Goal: Information Seeking & Learning: Learn about a topic

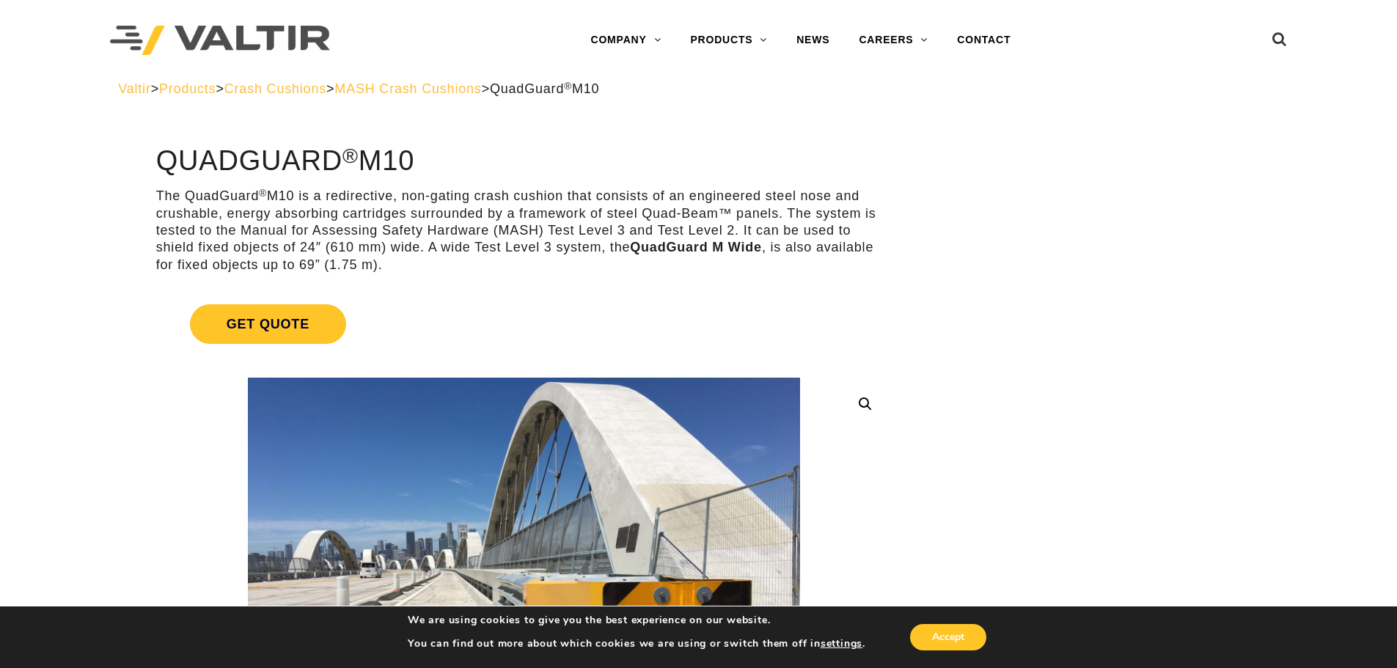
click at [481, 92] on span "MASH Crash Cushions" at bounding box center [407, 88] width 147 height 15
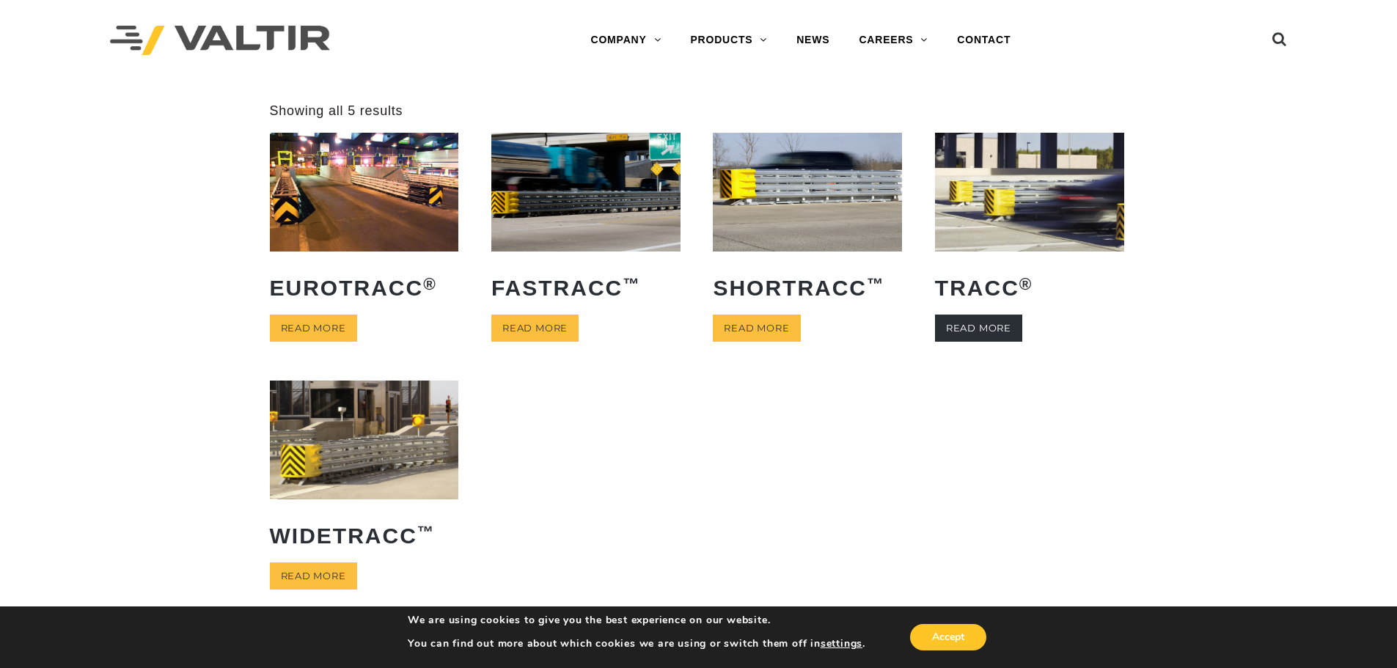
click at [983, 320] on link "Read more" at bounding box center [978, 328] width 87 height 27
click at [1000, 209] on img at bounding box center [1029, 192] width 189 height 118
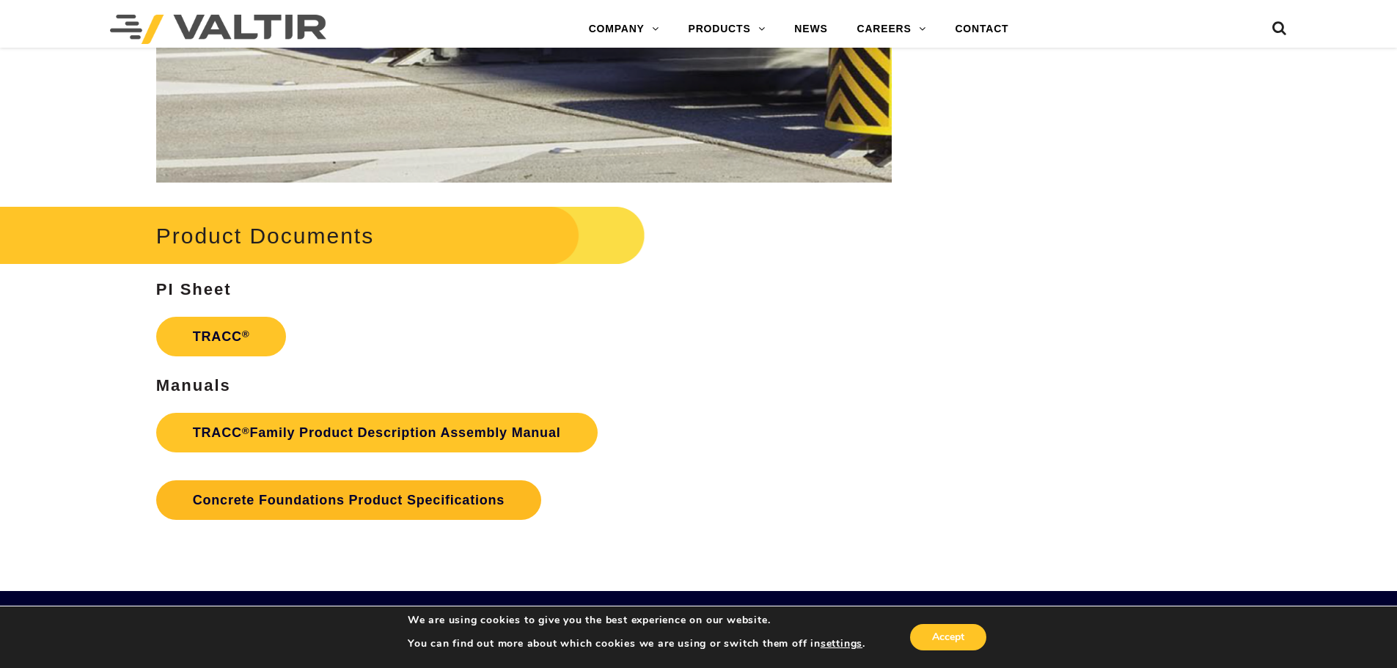
scroll to position [2347, 0]
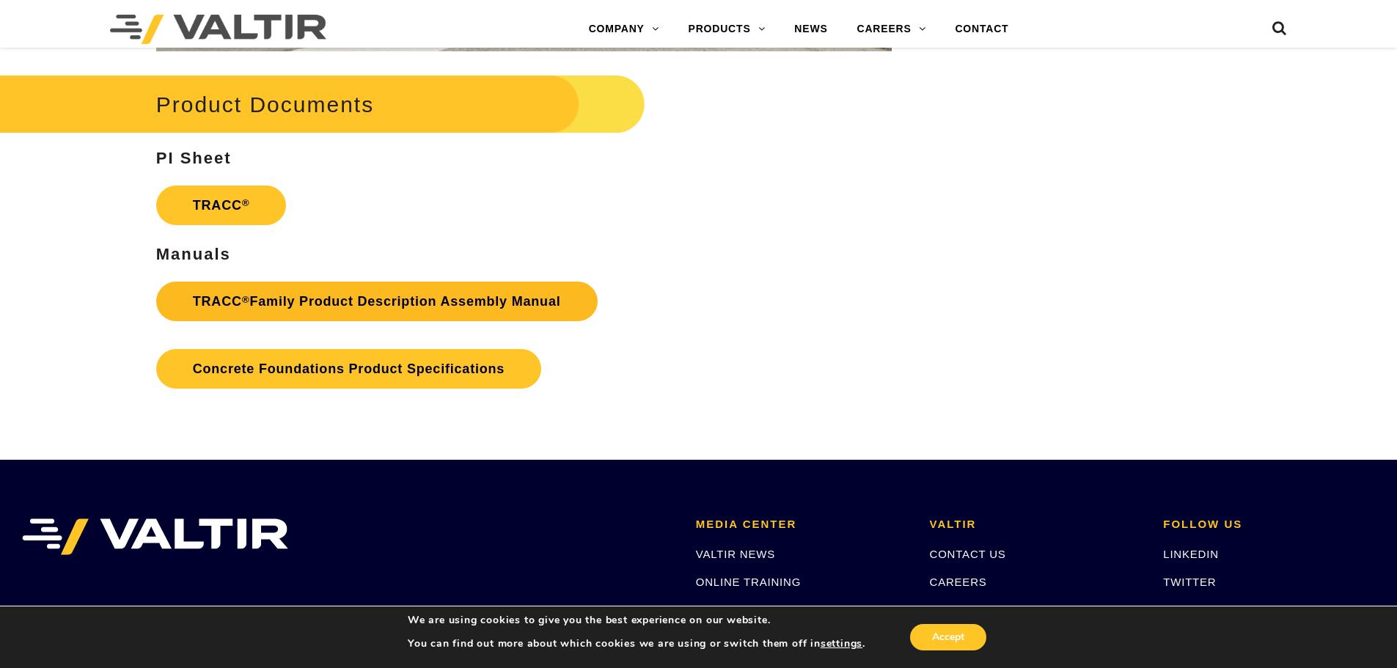
click at [377, 296] on link "TRACC ® Family Product Description Assembly Manual" at bounding box center [377, 302] width 442 height 40
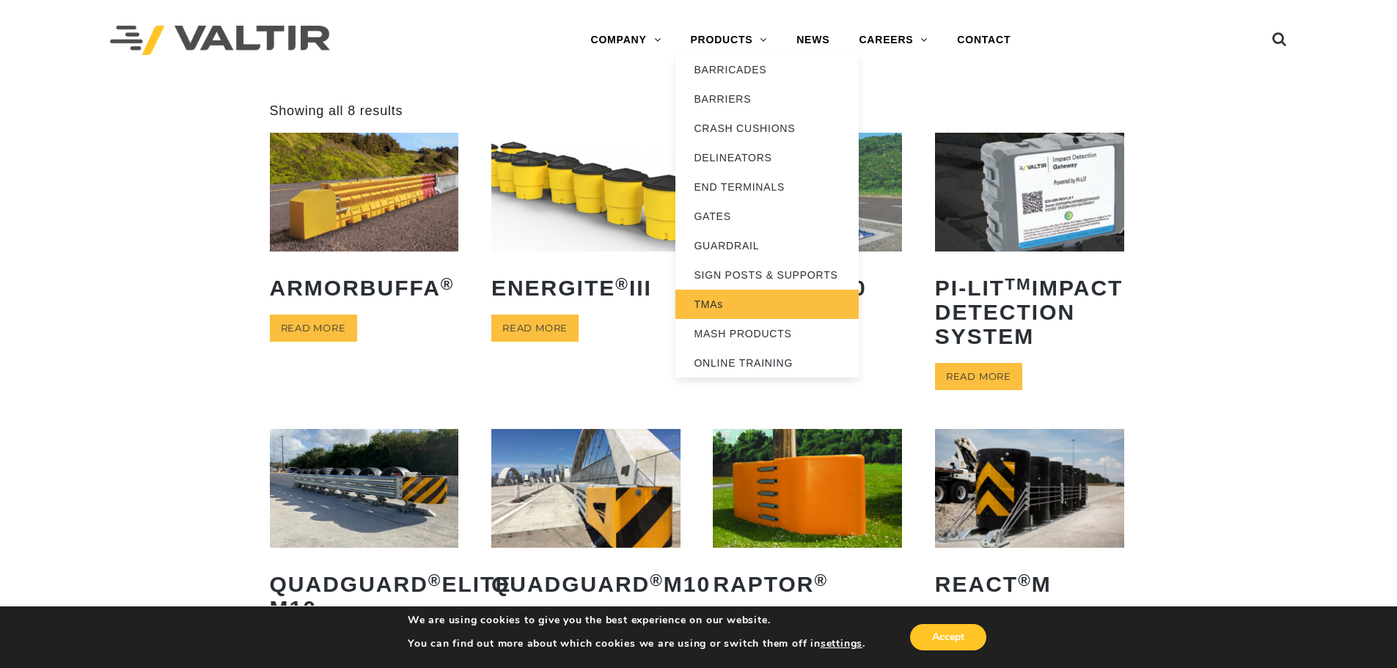
click at [717, 304] on link "TMAs" at bounding box center [766, 304] width 183 height 29
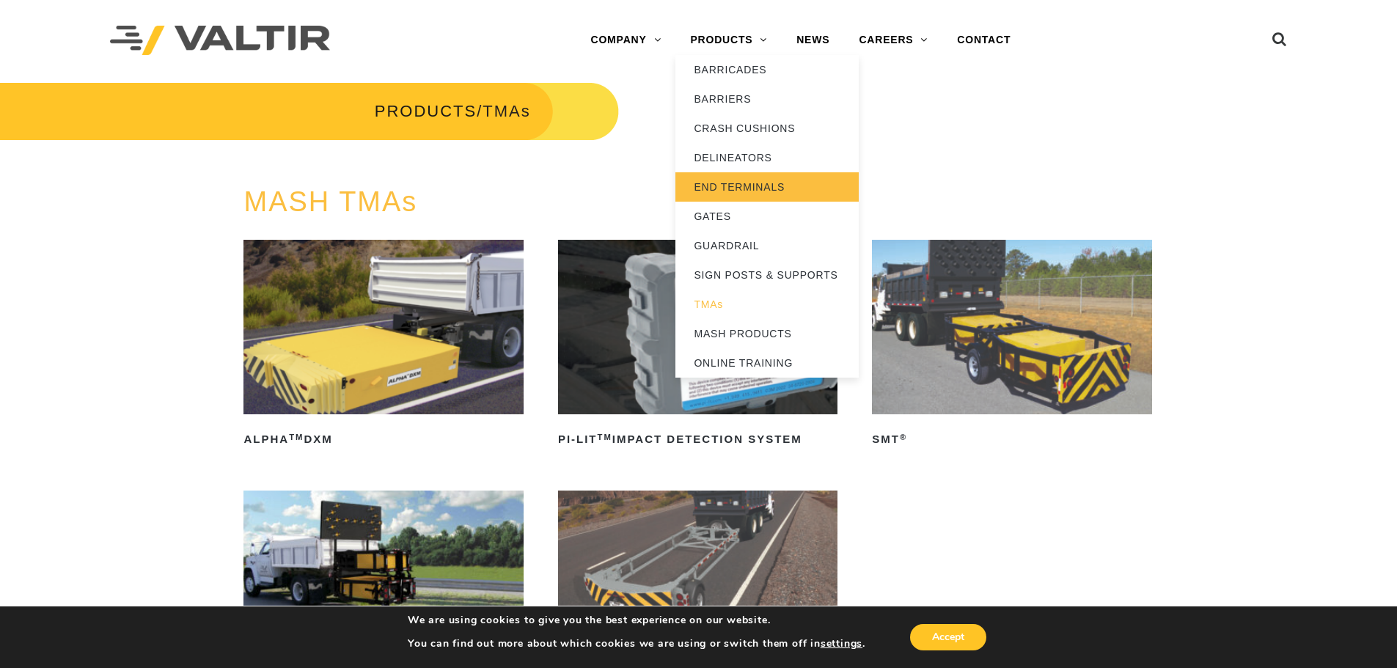
click at [745, 191] on link "END TERMINALS" at bounding box center [766, 186] width 183 height 29
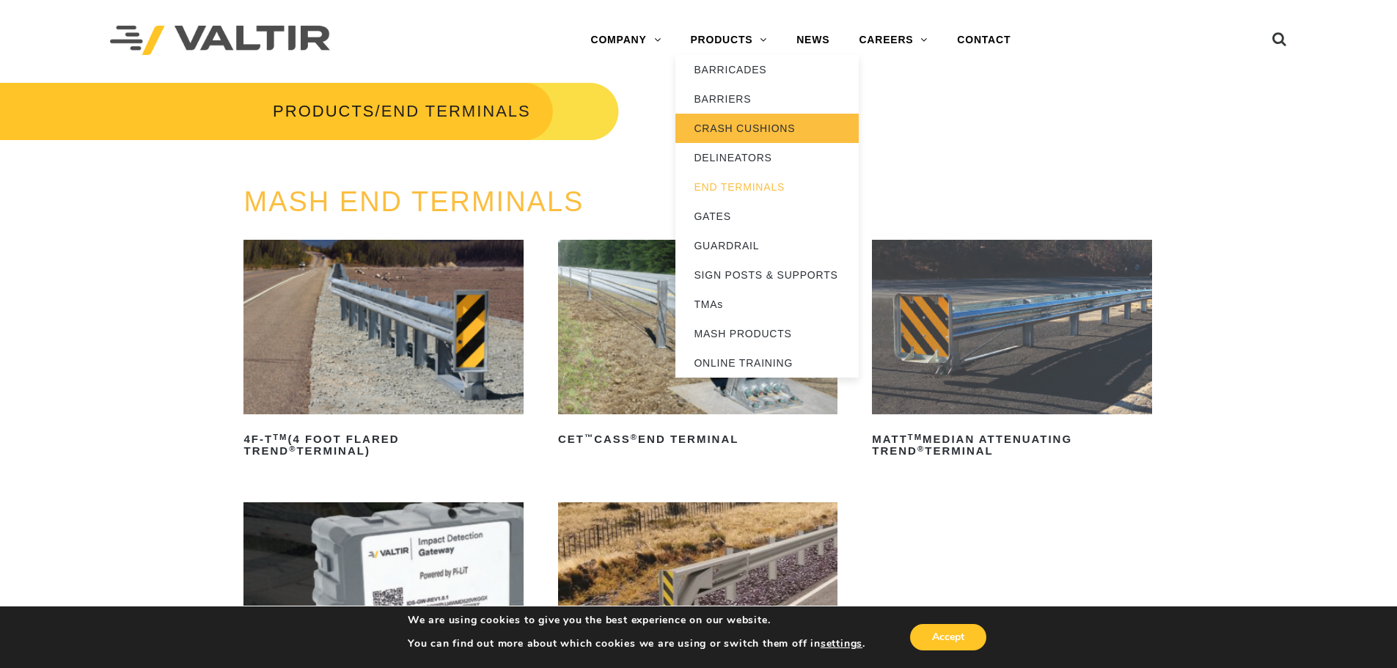
click at [728, 131] on link "CRASH CUSHIONS" at bounding box center [766, 128] width 183 height 29
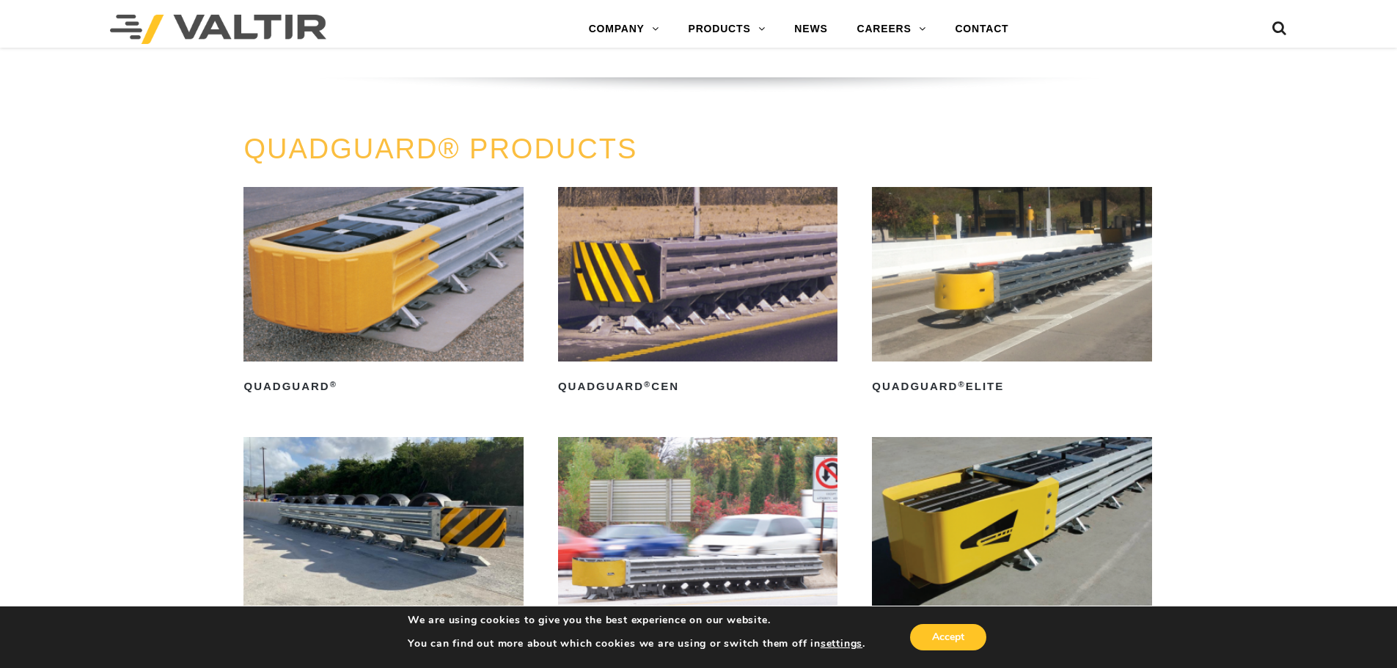
scroll to position [953, 0]
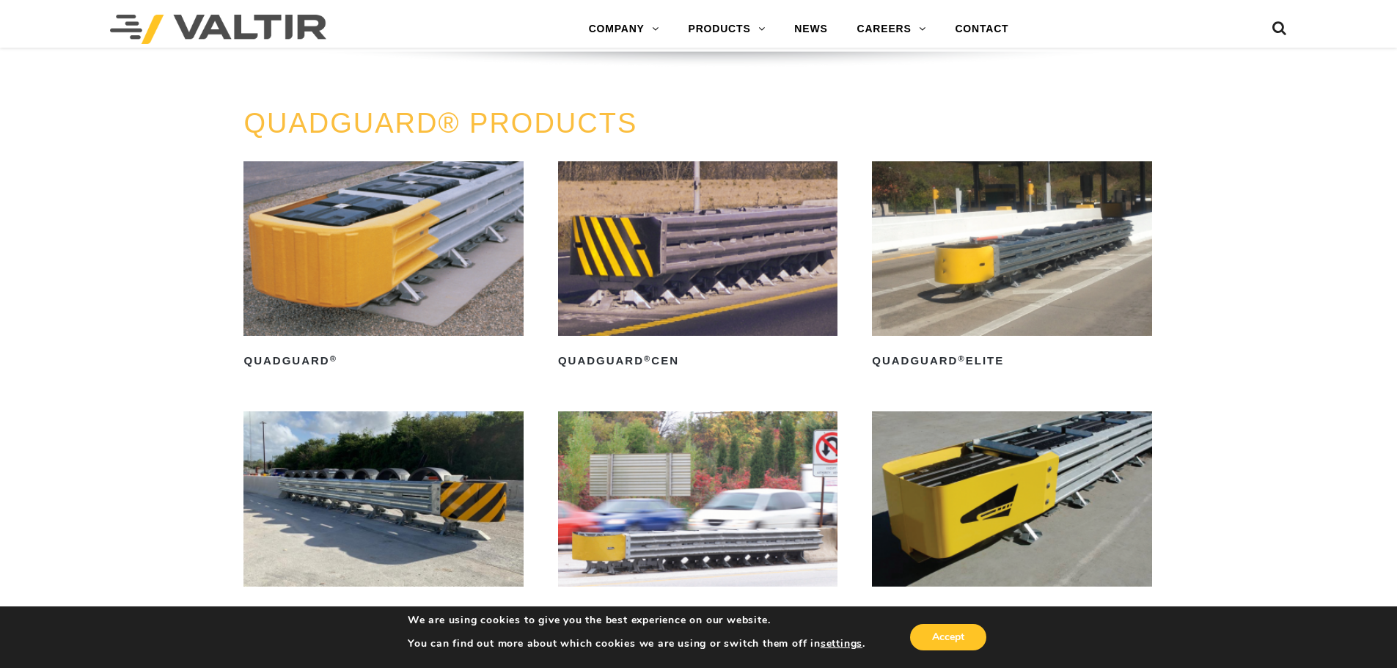
click at [375, 243] on img at bounding box center [382, 248] width 279 height 175
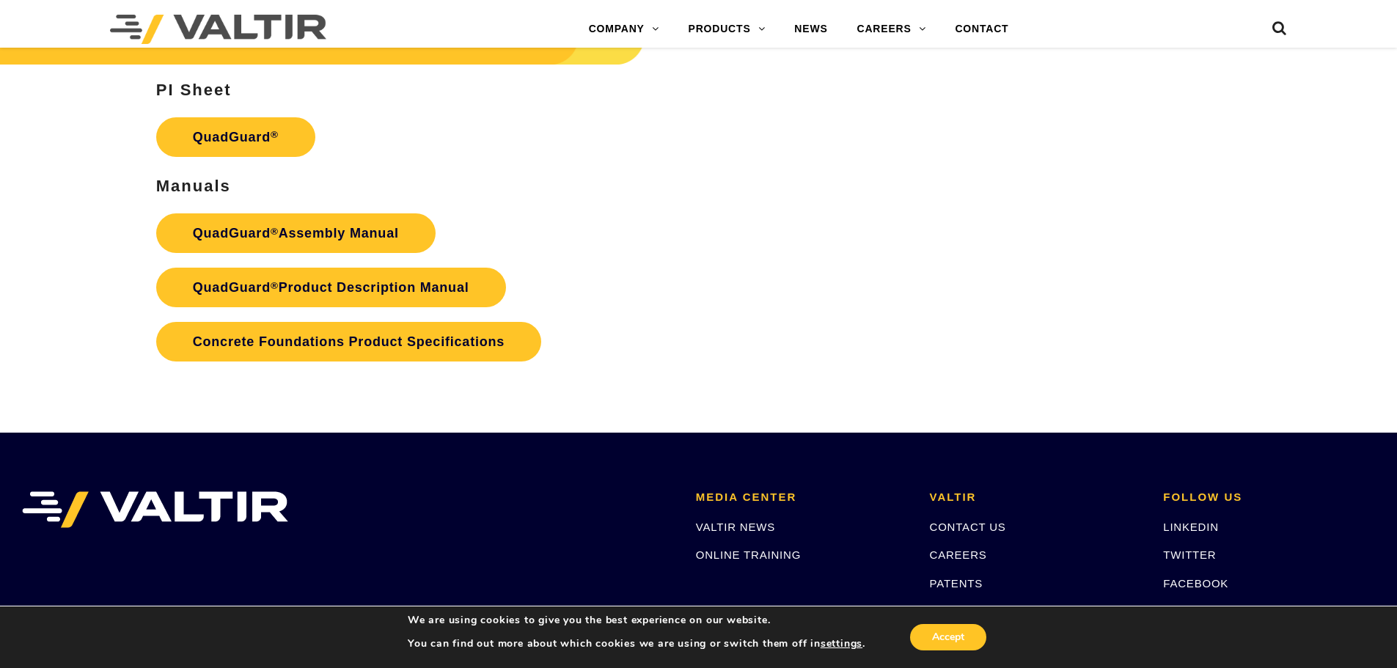
scroll to position [3080, 0]
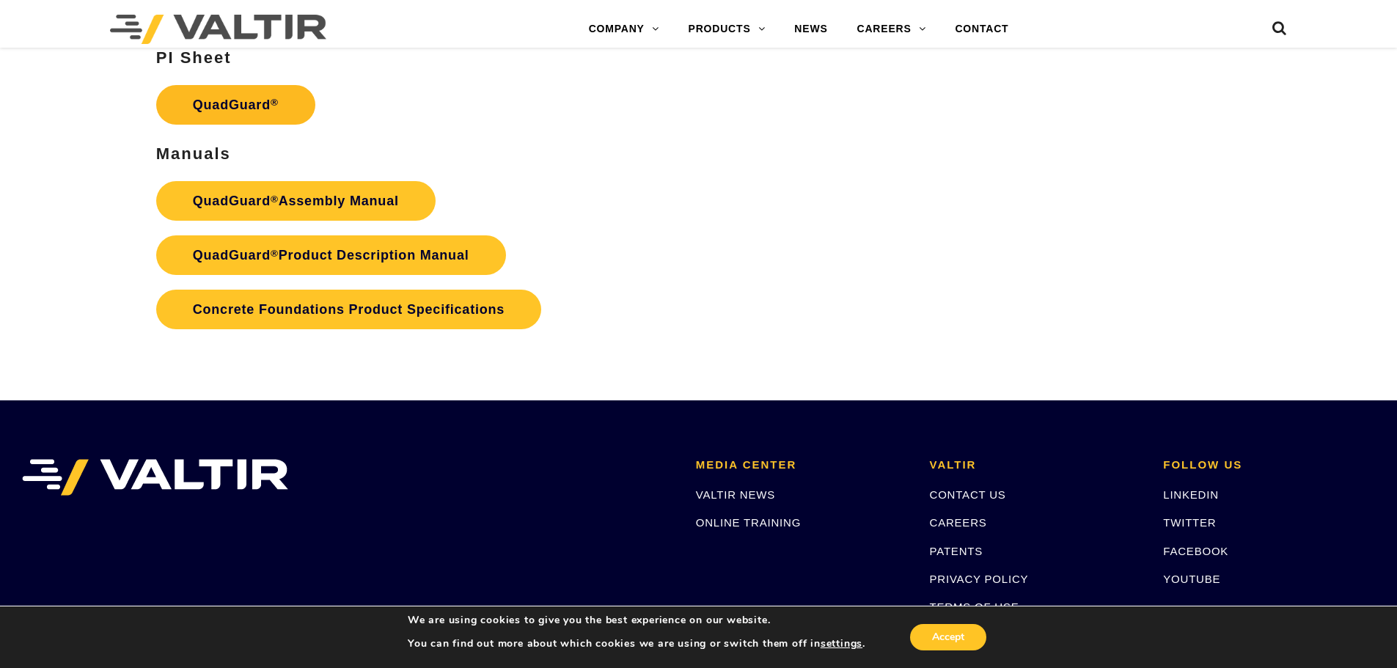
click at [260, 117] on link "QuadGuard ®" at bounding box center [235, 105] width 159 height 40
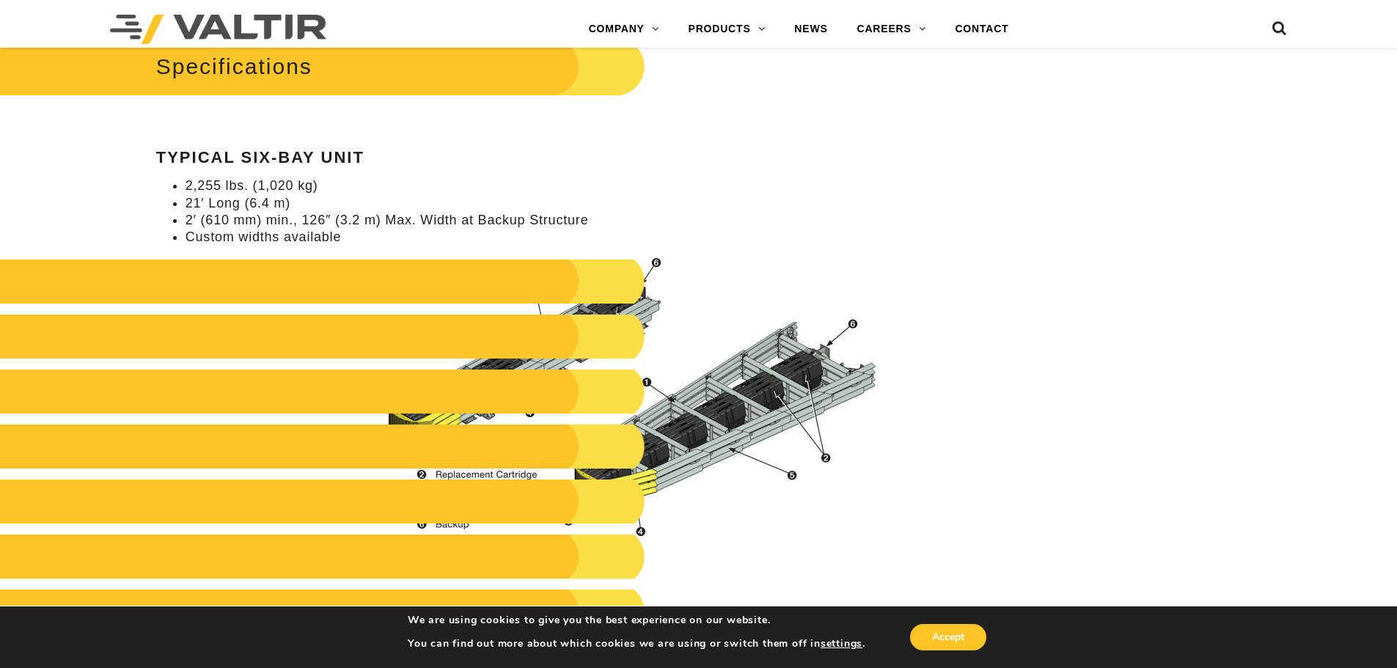
scroll to position [1368, 0]
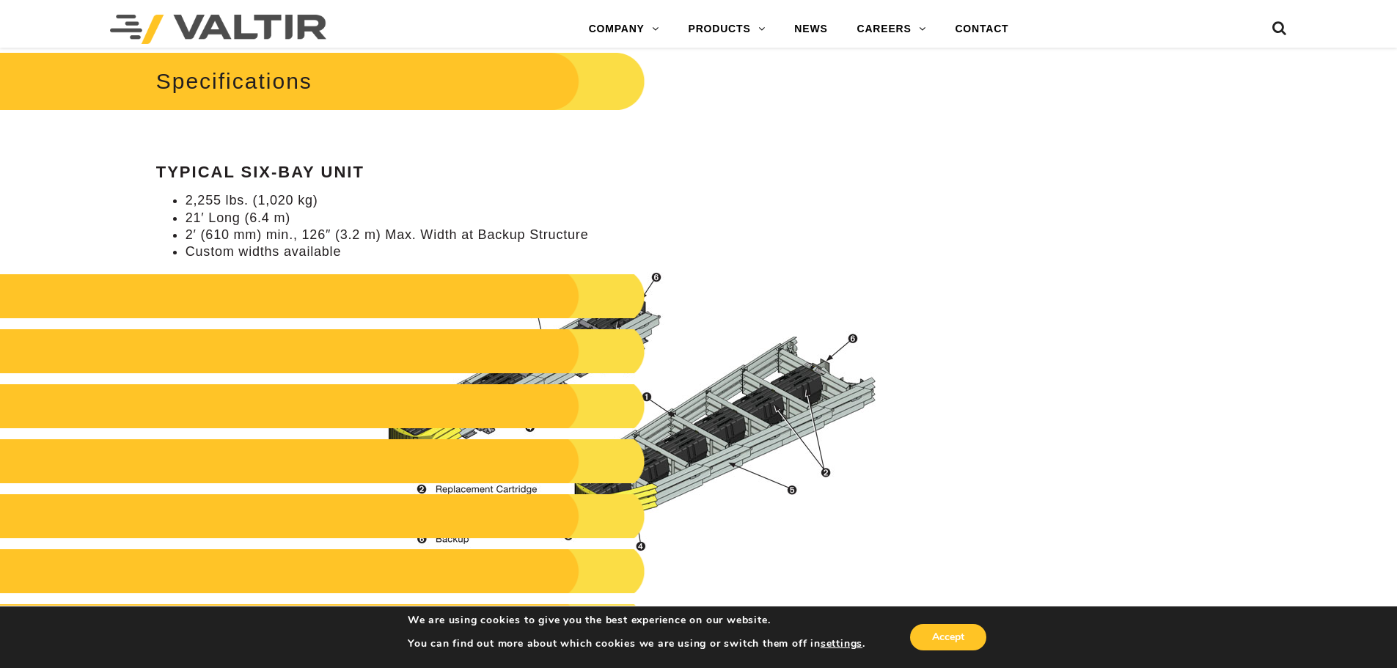
click at [1287, 34] on div "Menu COMPANY ABOUT VALTIR OUR HISTORY RENTALS INTERNATIONAL PRODUCTS BARRICADES…" at bounding box center [698, 29] width 1199 height 37
click at [1272, 25] on ul at bounding box center [1259, 30] width 55 height 26
click at [1281, 26] on icon at bounding box center [1279, 32] width 15 height 22
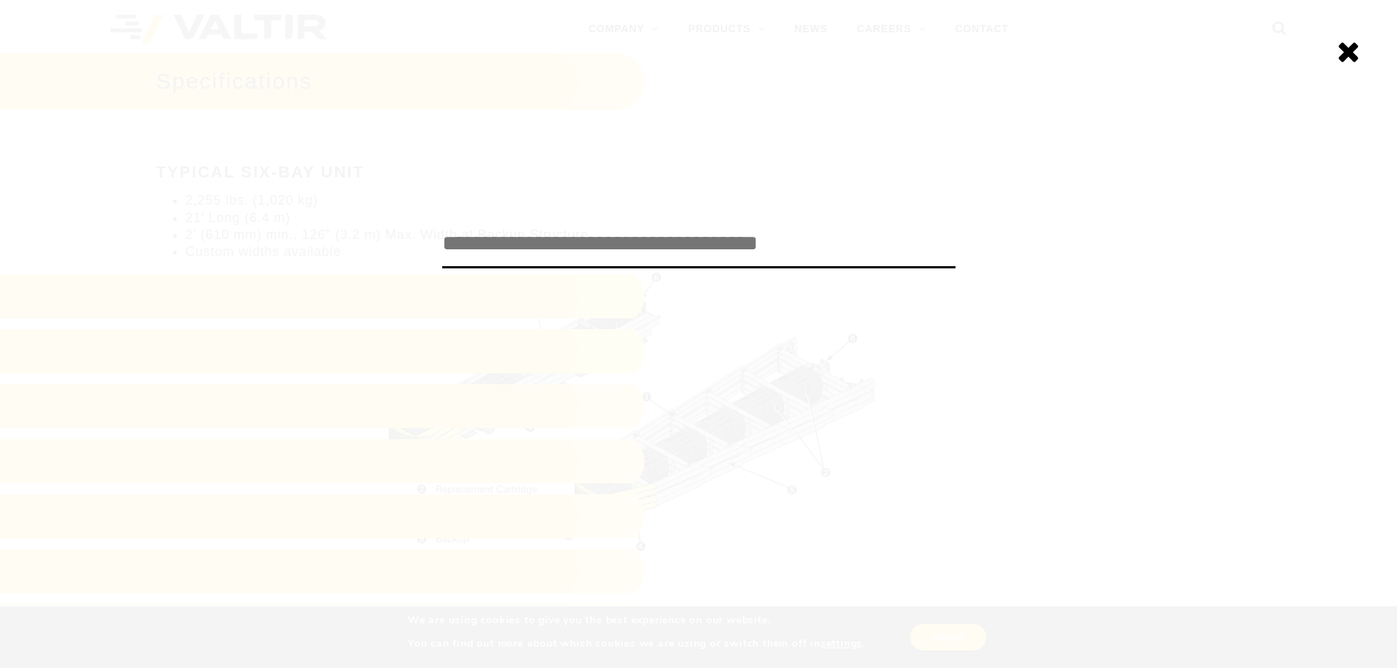
click at [601, 256] on input "search" at bounding box center [698, 244] width 513 height 48
type input "******"
click input "******" at bounding box center [0, 0] width 0 height 0
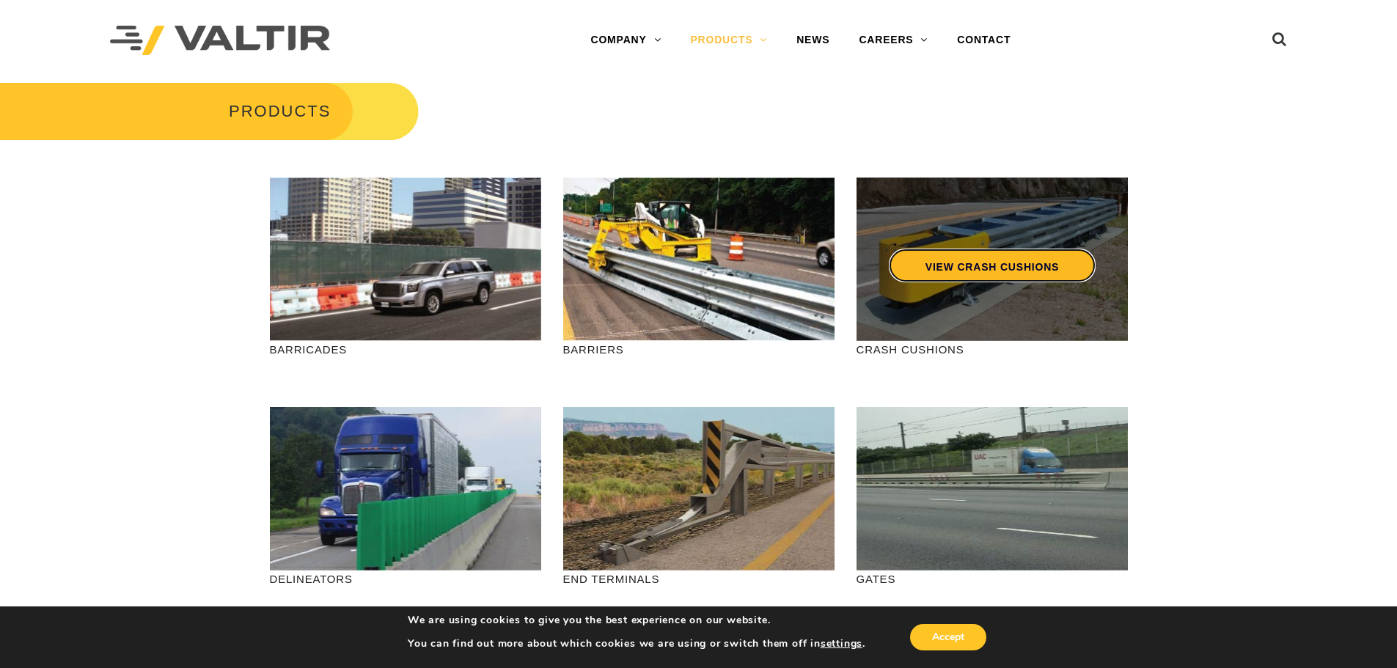
click at [1009, 269] on link "VIEW CRASH CUSHIONS" at bounding box center [991, 266] width 207 height 34
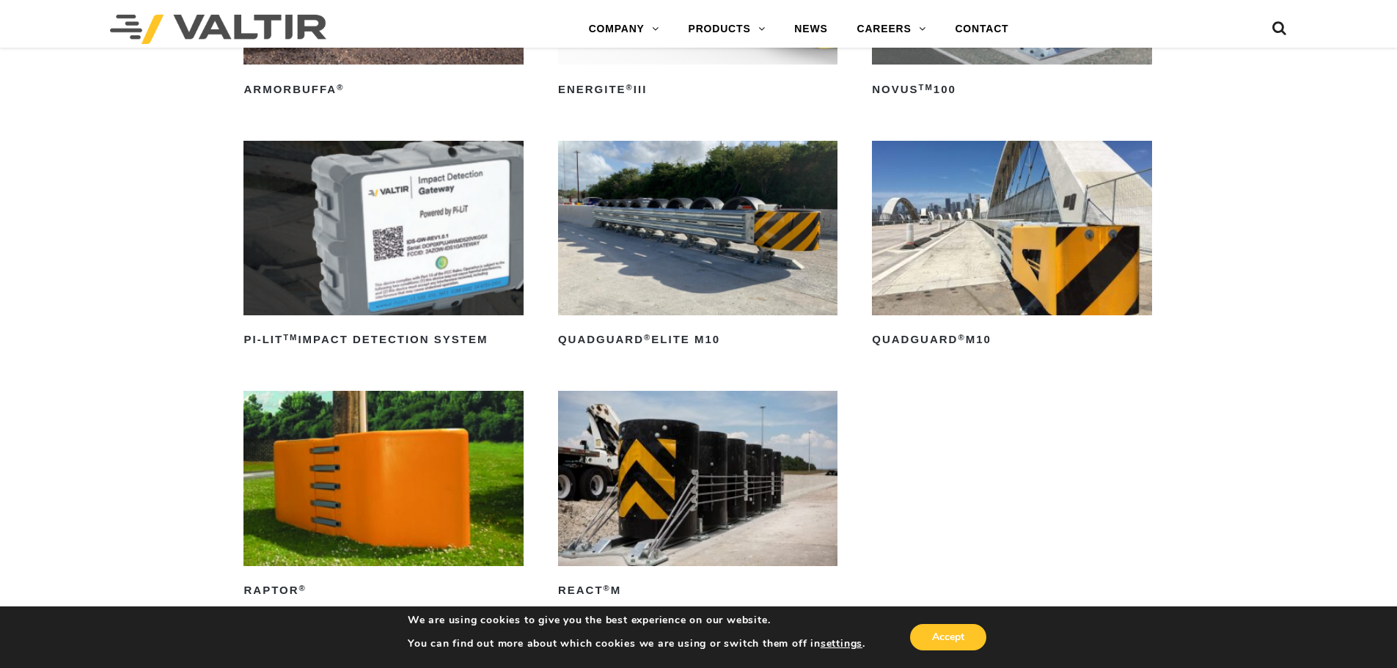
scroll to position [440, 0]
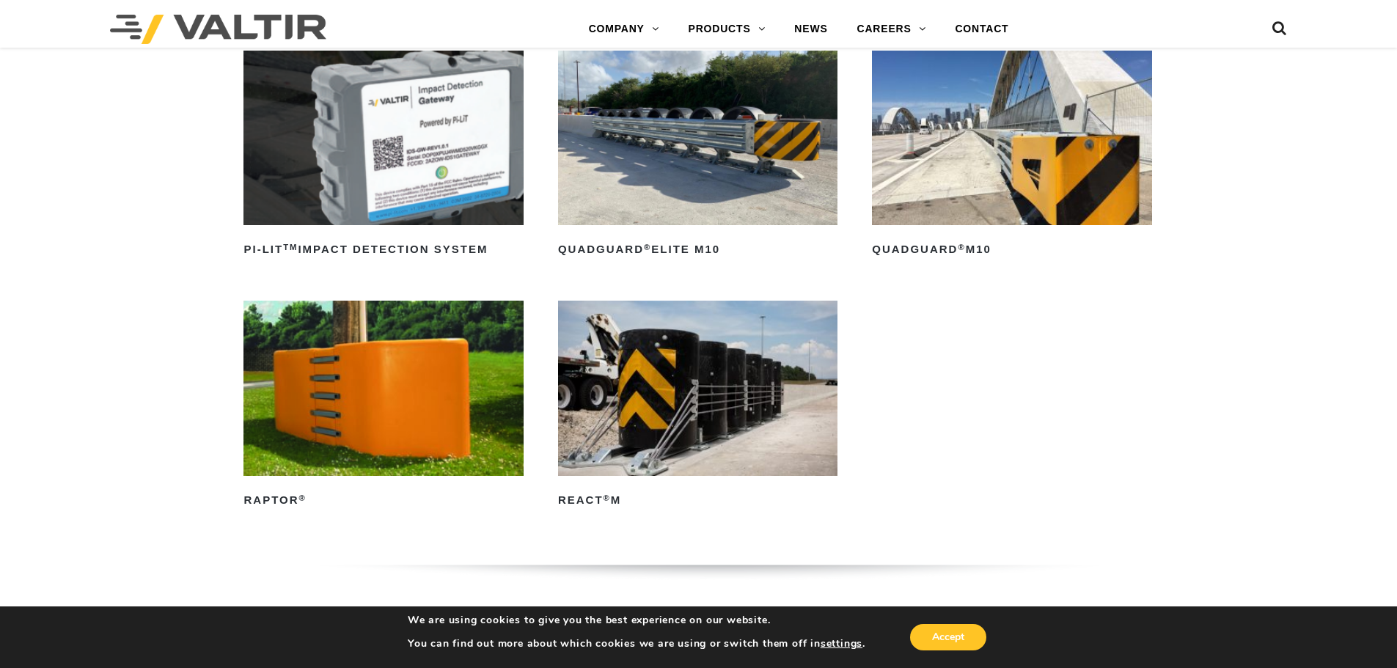
click at [994, 170] on img at bounding box center [1011, 138] width 279 height 175
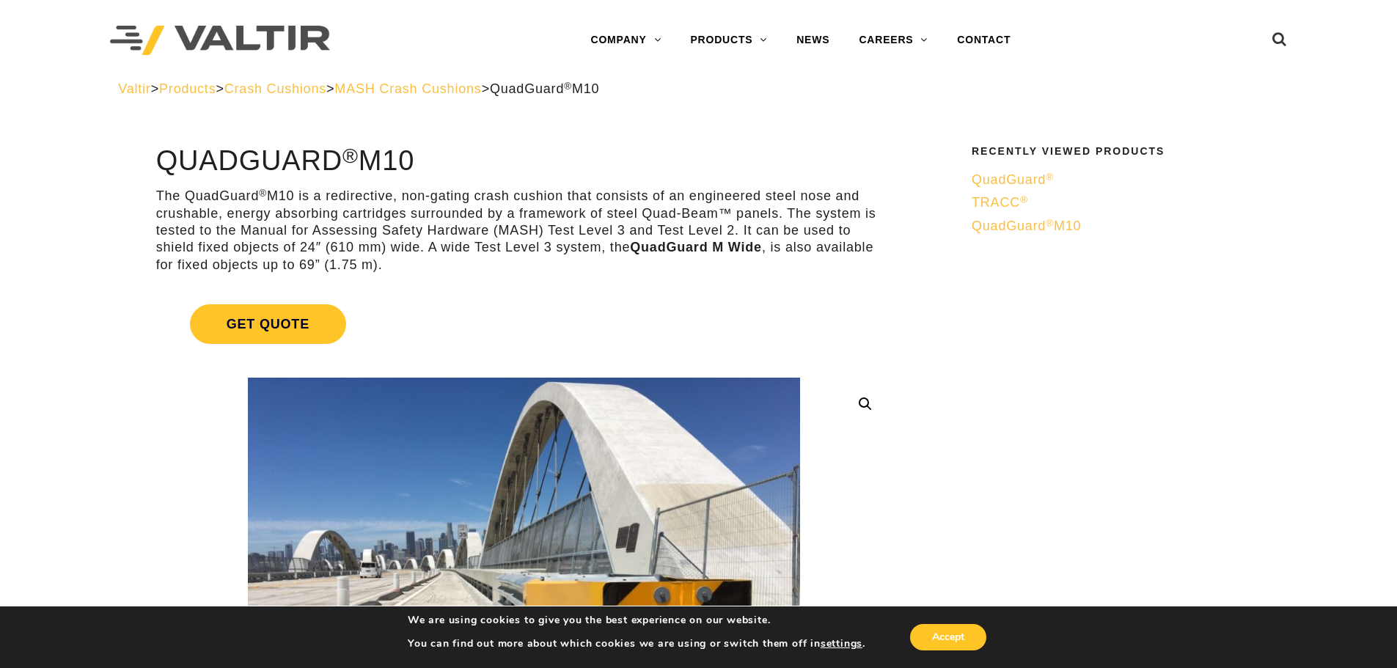
click at [481, 86] on span "MASH Crash Cushions" at bounding box center [407, 88] width 147 height 15
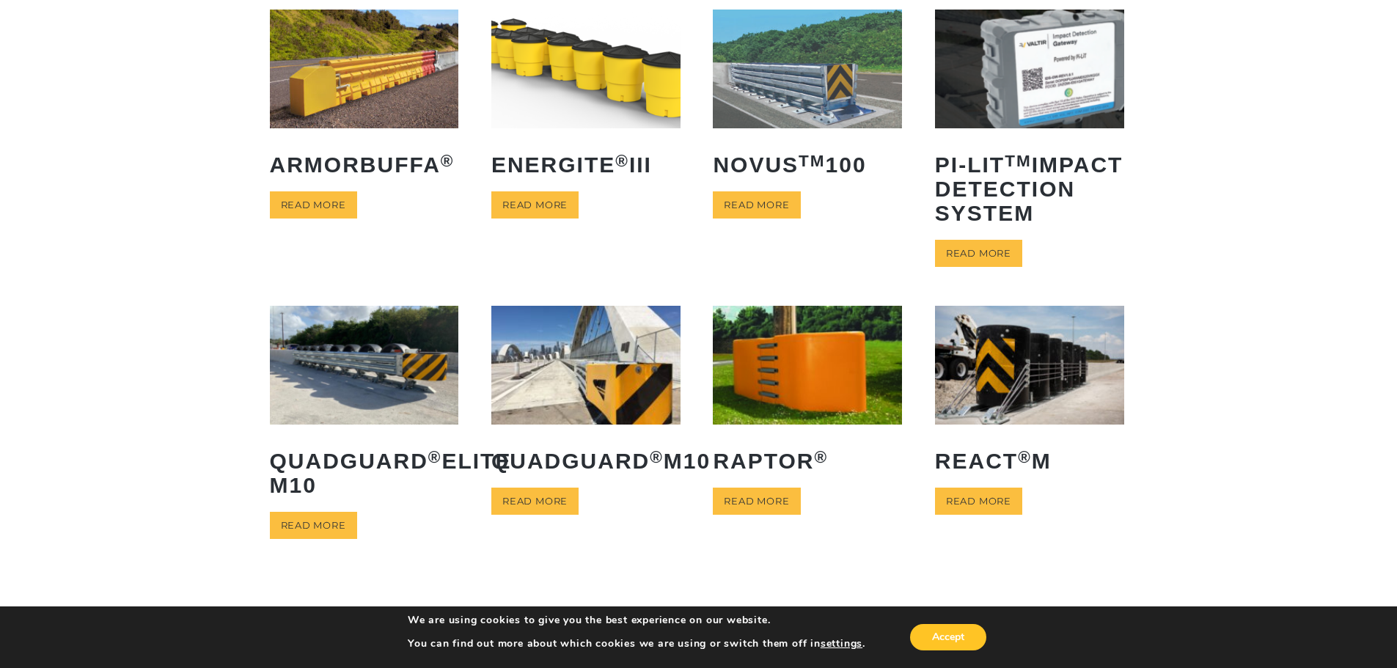
scroll to position [147, 0]
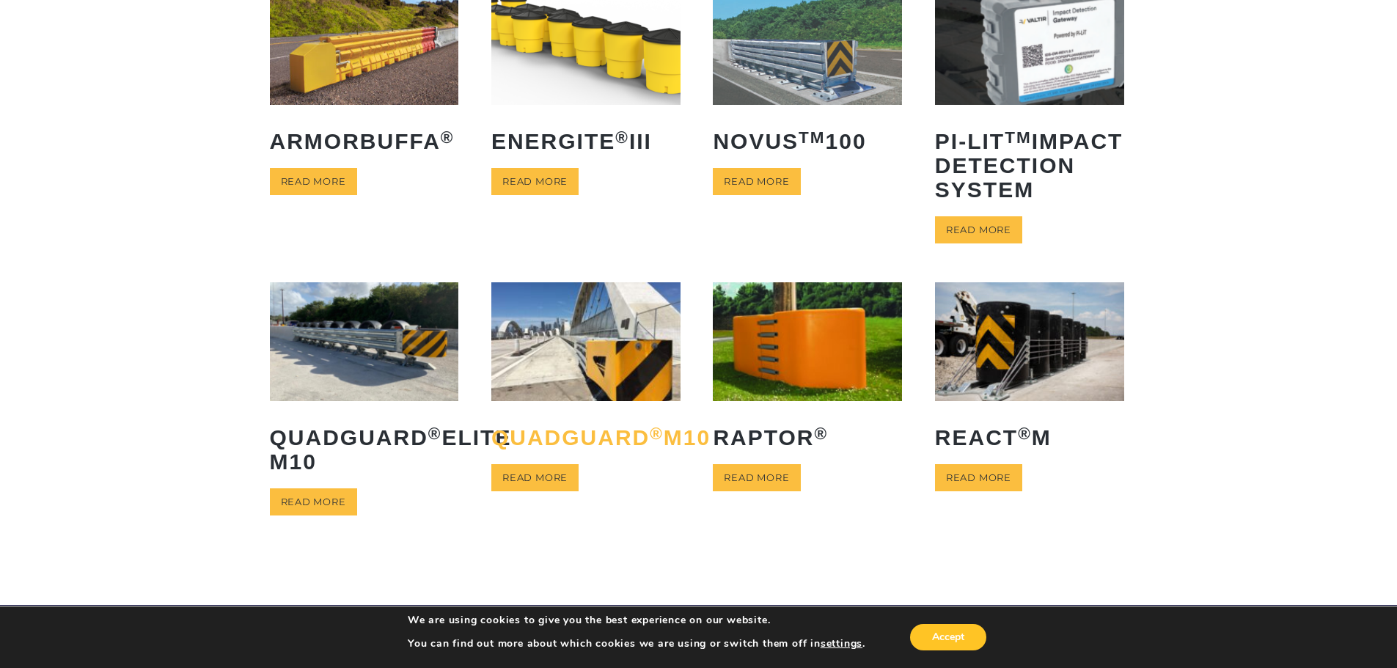
click at [540, 461] on h2 "QuadGuard ® M10" at bounding box center [585, 437] width 189 height 46
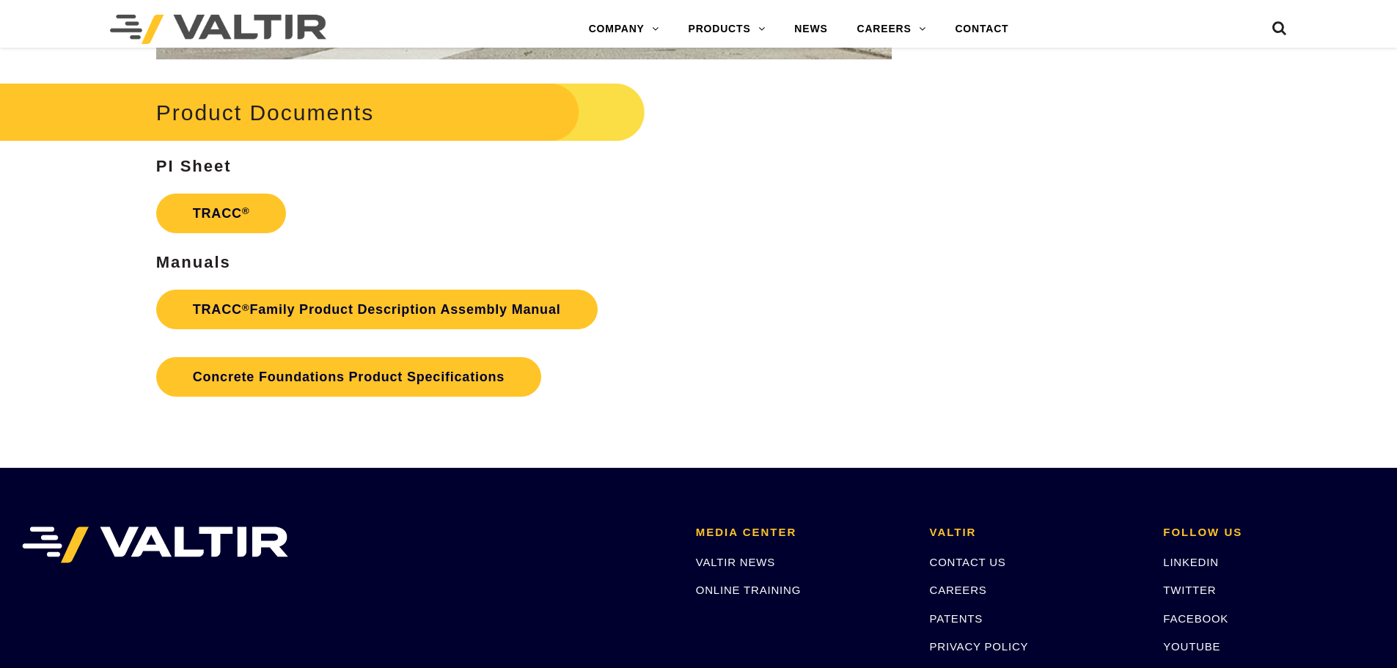
scroll to position [2347, 0]
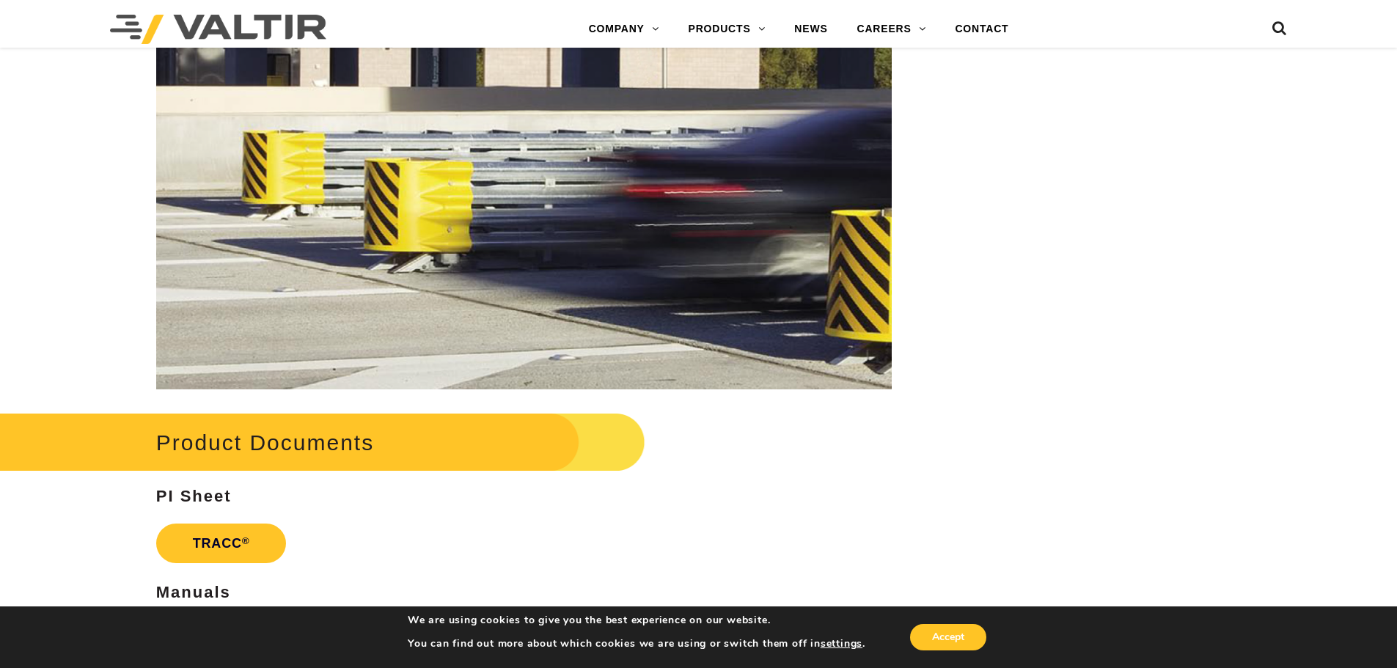
scroll to position [2200, 0]
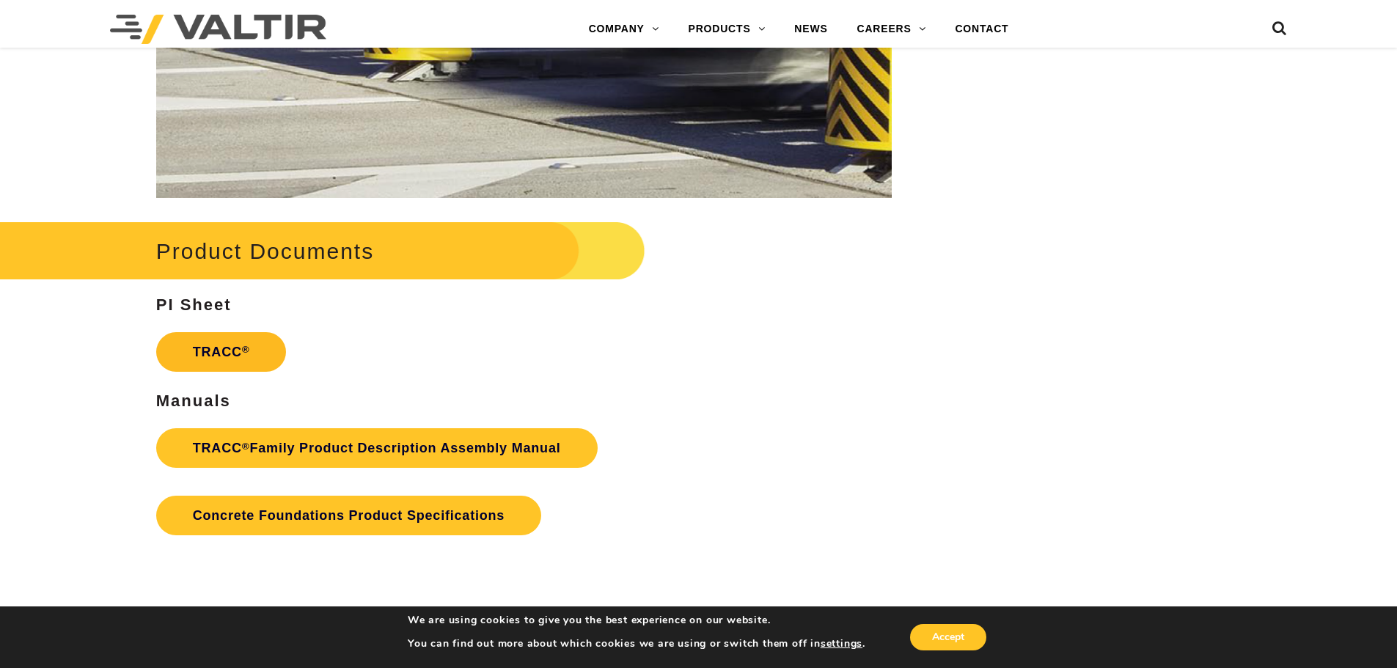
click at [207, 356] on link "TRACC ®" at bounding box center [221, 352] width 131 height 40
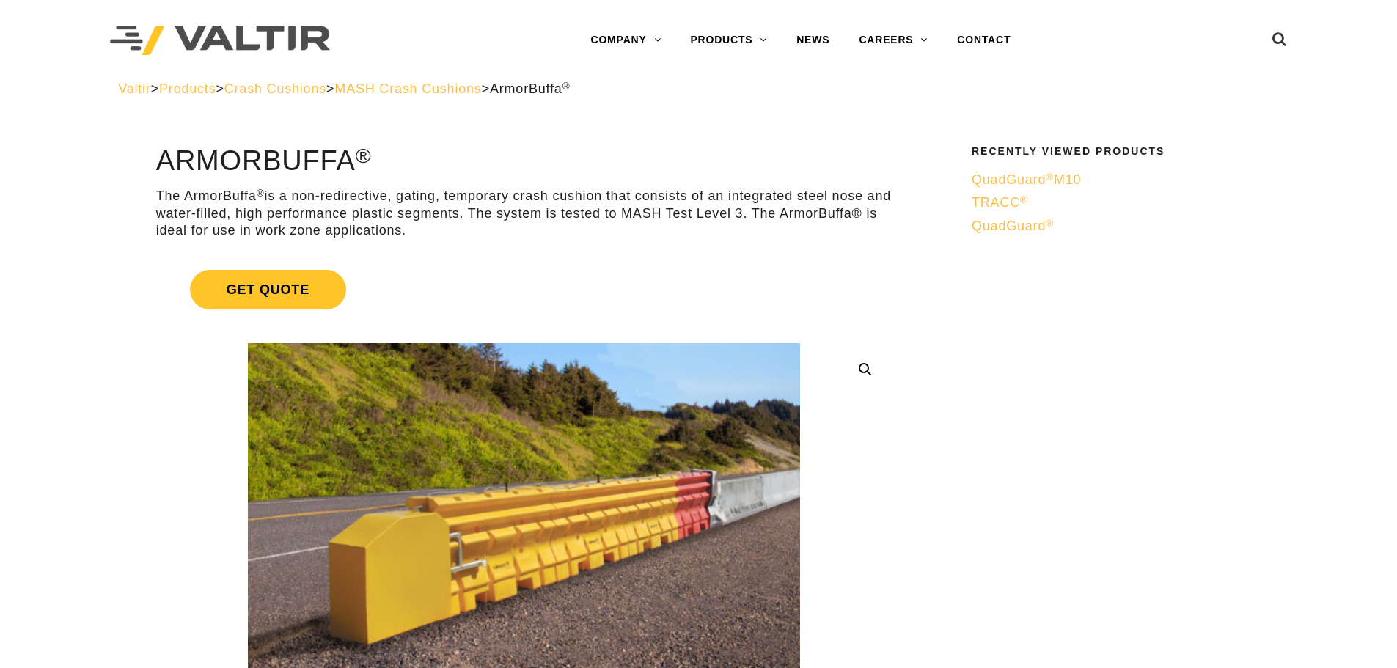
scroll to position [367, 0]
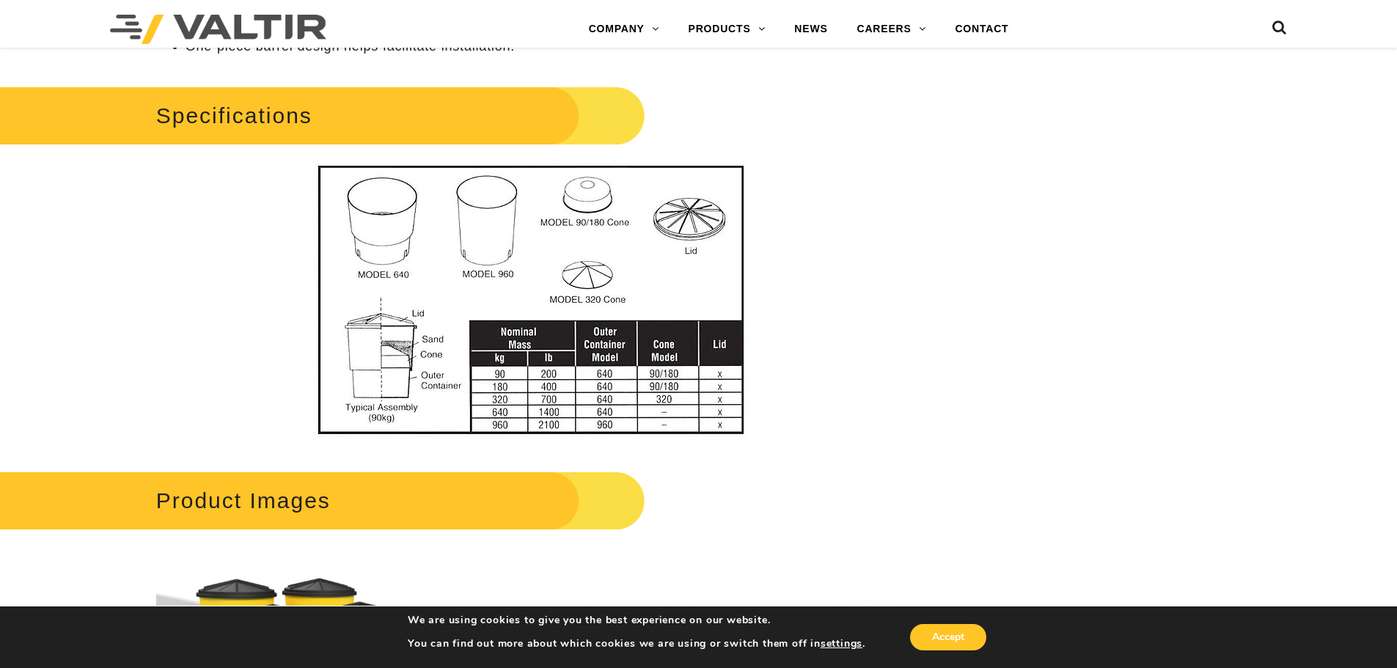
scroll to position [1247, 0]
